Goal: Complete application form

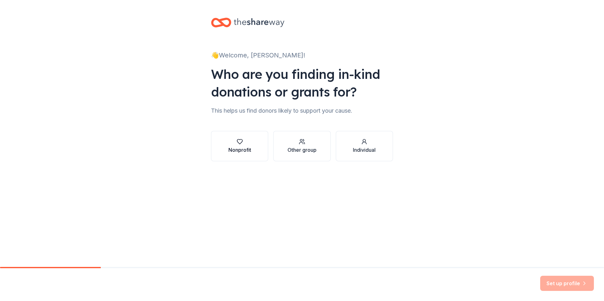
click at [238, 144] on icon "button" at bounding box center [239, 142] width 6 height 6
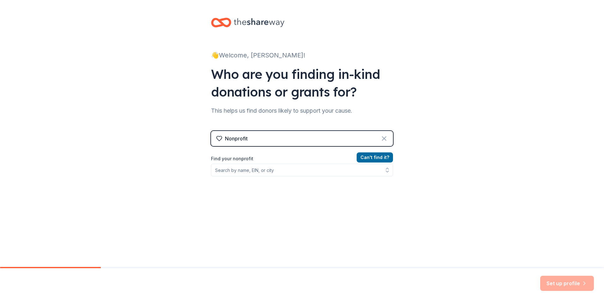
click at [382, 138] on icon at bounding box center [384, 139] width 8 height 8
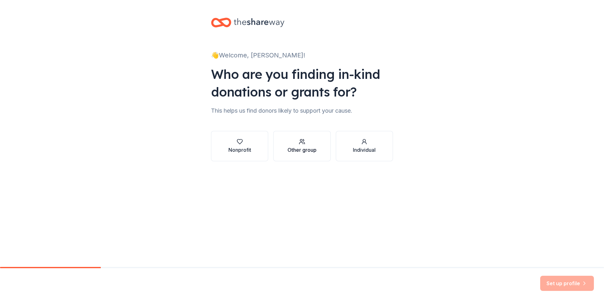
click at [296, 149] on div "Other group" at bounding box center [301, 150] width 29 height 8
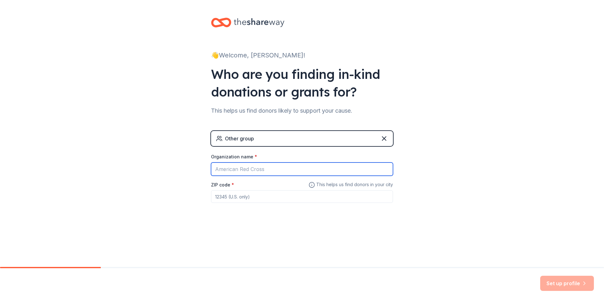
click at [250, 170] on input "Organization name *" at bounding box center [302, 169] width 182 height 13
type input "f"
type input "Fishers High School"
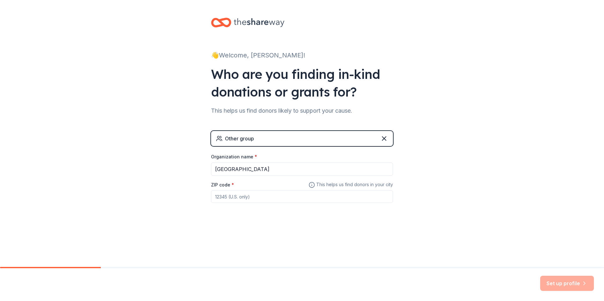
click at [226, 202] on input "ZIP code *" at bounding box center [302, 196] width 182 height 13
type input "46038"
click at [368, 233] on div "👋 Welcome, Carrie! Who are you finding in-kind donations or grants for? This he…" at bounding box center [302, 123] width 202 height 246
click at [568, 289] on button "Set up profile" at bounding box center [567, 283] width 54 height 15
click at [287, 137] on div "Other group" at bounding box center [302, 138] width 182 height 15
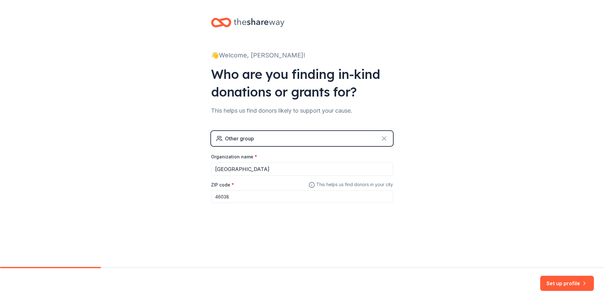
click at [382, 136] on icon at bounding box center [384, 139] width 8 height 8
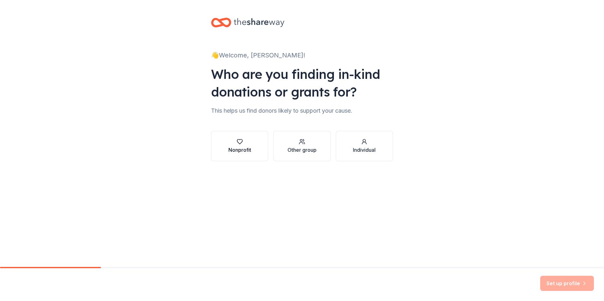
click at [245, 147] on div "Nonprofit" at bounding box center [239, 150] width 23 height 8
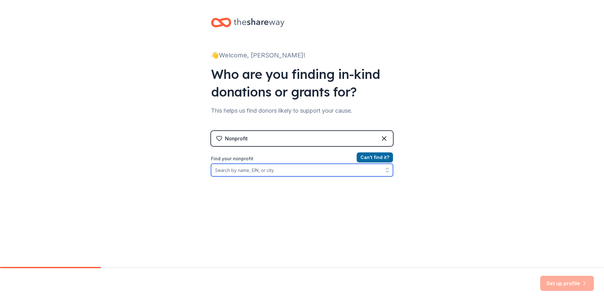
click at [262, 172] on input "Find your nonprofit" at bounding box center [302, 170] width 182 height 13
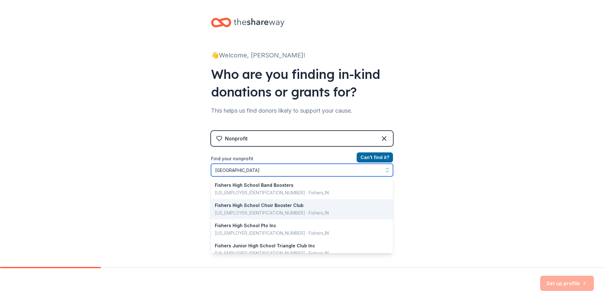
scroll to position [23, 0]
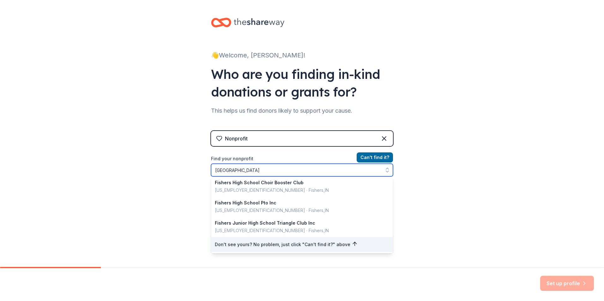
drag, startPoint x: 197, startPoint y: 169, endPoint x: 94, endPoint y: 171, distance: 102.9
click at [94, 170] on div "👋 Welcome, Carrie! Who are you finding in-kind donations or grants for? This he…" at bounding box center [302, 135] width 604 height 270
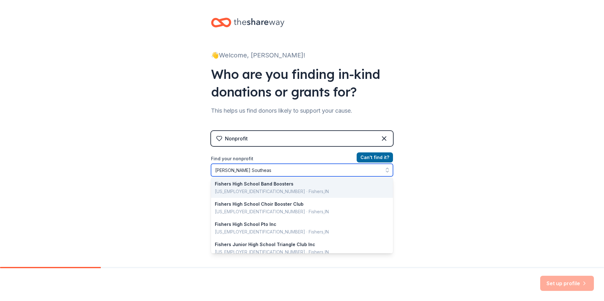
scroll to position [0, 0]
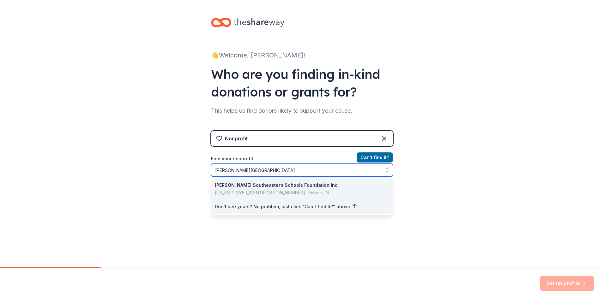
type input "Hamilton Southeastern Schools"
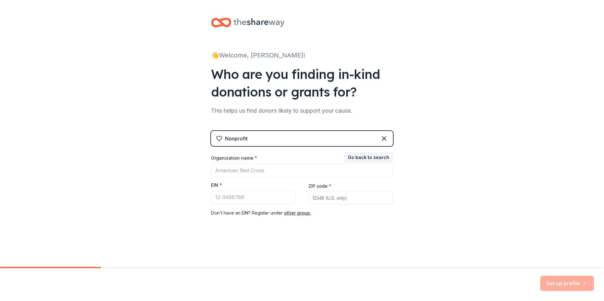
click at [443, 218] on div "👋 Welcome, Carrie! Who are you finding in-kind donations or grants for? This he…" at bounding box center [302, 130] width 604 height 260
